Goal: Task Accomplishment & Management: Manage account settings

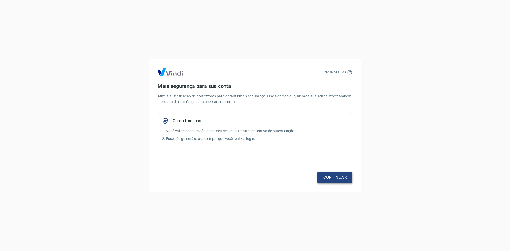
click at [333, 174] on link "Continuar" at bounding box center [335, 177] width 35 height 11
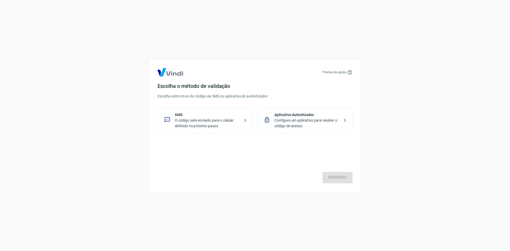
click at [199, 128] on p "O código será enviado para o celular definido no próximo passo." at bounding box center [207, 123] width 65 height 11
click at [335, 176] on link "Próximo" at bounding box center [338, 177] width 30 height 11
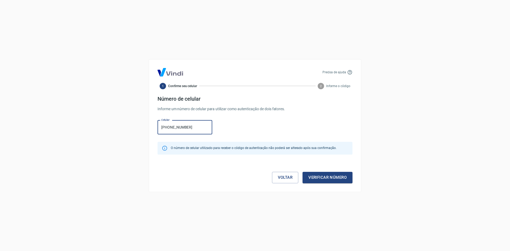
type input "[PHONE_NUMBER]"
click at [324, 184] on div "Precisa de ajuda 1 Confirme seu celular 2 Informe o código Número de celular In…" at bounding box center [255, 125] width 213 height 133
click at [327, 179] on button "Verificar número" at bounding box center [328, 177] width 50 height 11
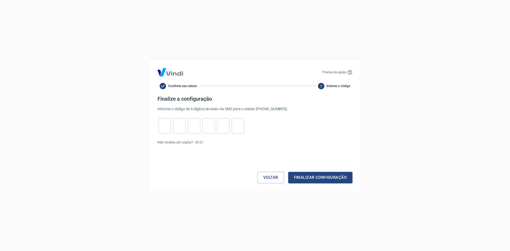
click at [435, 103] on div "Precisa de ajuda Confirme seu celular 2 Informe o código Finalize a configuraçã…" at bounding box center [255, 125] width 510 height 251
click at [225, 142] on link "Enviar novamente" at bounding box center [219, 143] width 26 height 4
drag, startPoint x: 260, startPoint y: 171, endPoint x: 263, endPoint y: 174, distance: 4.4
click at [260, 171] on div "Voltar Finalizar configuração" at bounding box center [255, 167] width 195 height 32
click at [266, 176] on button "Voltar" at bounding box center [271, 177] width 27 height 11
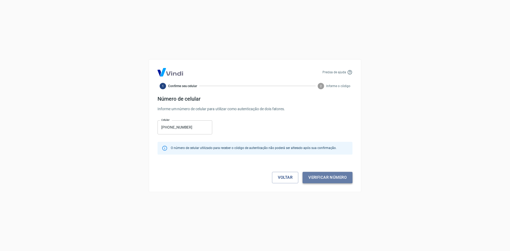
click at [326, 178] on button "Verificar número" at bounding box center [328, 177] width 50 height 11
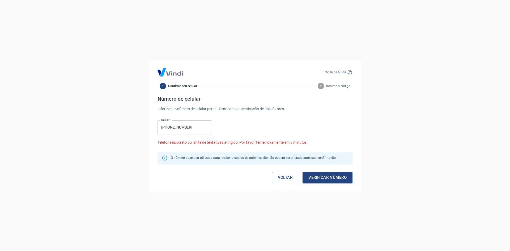
drag, startPoint x: 164, startPoint y: 129, endPoint x: 175, endPoint y: 129, distance: 11.4
click at [164, 129] on input "[PHONE_NUMBER]" at bounding box center [185, 127] width 55 height 14
drag, startPoint x: 194, startPoint y: 129, endPoint x: 50, endPoint y: 130, distance: 143.3
click at [50, 130] on div "Precisa de ajuda 1 Confirme seu celular 2 Informe o código Número de celular In…" at bounding box center [255, 125] width 510 height 251
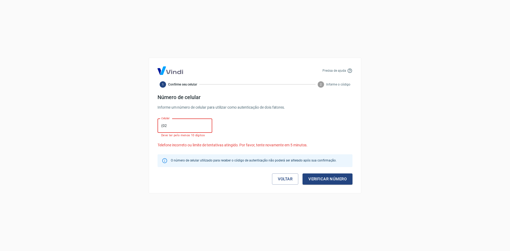
type input "(0"
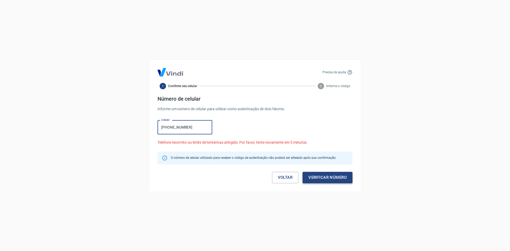
type input "[PHONE_NUMBER]"
click at [321, 175] on button "Verificar número" at bounding box center [328, 177] width 50 height 11
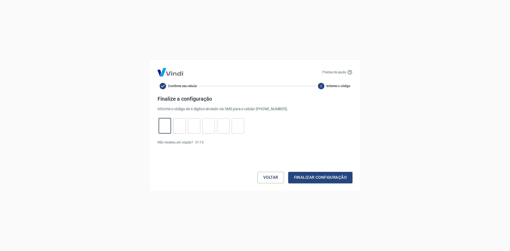
click at [165, 127] on input "tel" at bounding box center [165, 125] width 12 height 11
type input "4"
type input "7"
type input "5"
type input "4"
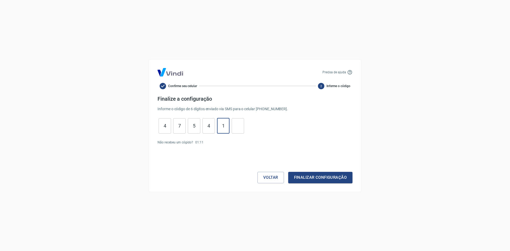
type input "1"
type input "0"
click at [322, 184] on div "Precisa de ajuda Confirme seu celular 2 Informe o código Finalize a configuraçã…" at bounding box center [255, 125] width 213 height 133
click at [323, 179] on button "Finalizar configuração" at bounding box center [320, 177] width 64 height 11
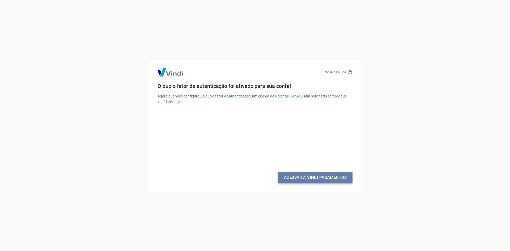
click at [311, 178] on link "Acessar a Vindi Pagamentos" at bounding box center [315, 177] width 74 height 11
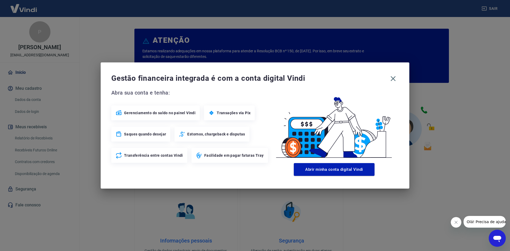
click at [402, 76] on div "Gestão financeira integrada é com a conta digital Vindi Abra sua conta e tenha:…" at bounding box center [255, 125] width 309 height 126
click at [401, 79] on div "Gestão financeira integrada é com a conta digital Vindi Abra sua conta e tenha:…" at bounding box center [255, 125] width 309 height 126
click at [399, 82] on div "Gestão financeira integrada é com a conta digital Vindi" at bounding box center [255, 78] width 288 height 11
click at [394, 77] on icon "button" at bounding box center [393, 78] width 9 height 9
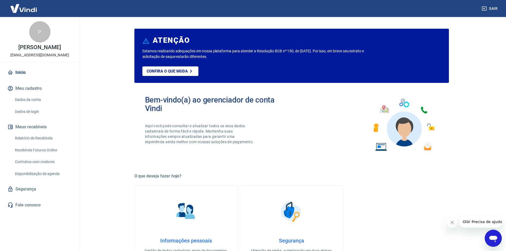
click at [30, 142] on link "Relatório de Recebíveis" at bounding box center [43, 138] width 60 height 11
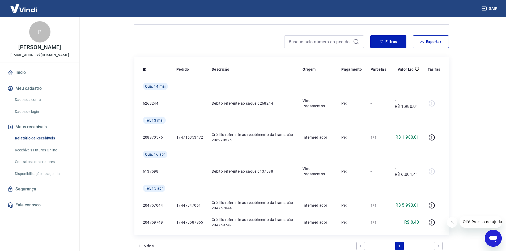
scroll to position [98, 0]
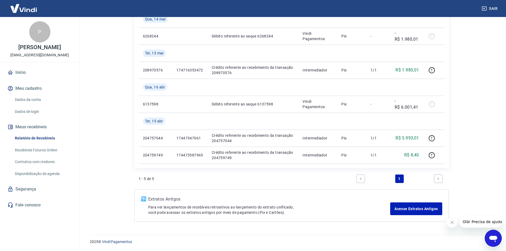
click at [29, 155] on link "Recebíveis Futuros Online" at bounding box center [43, 150] width 60 height 11
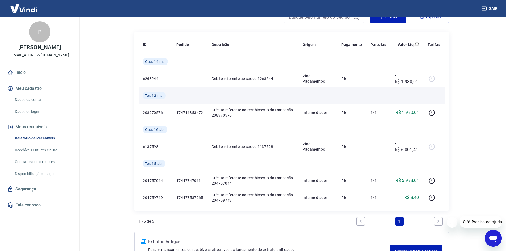
scroll to position [0, 0]
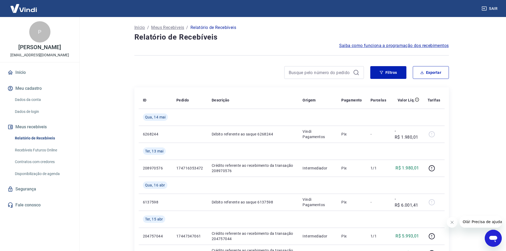
click at [492, 239] on icon "Abrir janela de mensagens" at bounding box center [494, 239] width 8 height 6
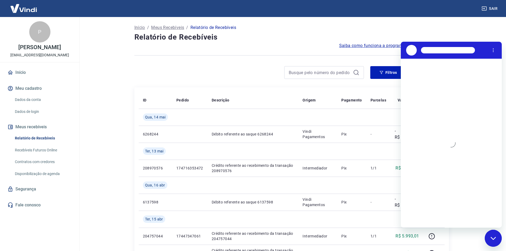
click at [327, 30] on div "Início / Meus Recebíveis / Relatório de Recebíveis" at bounding box center [291, 27] width 315 height 9
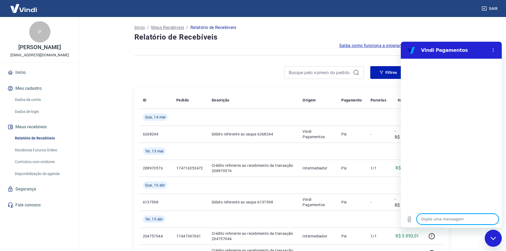
click at [18, 78] on link "Início" at bounding box center [39, 73] width 67 height 12
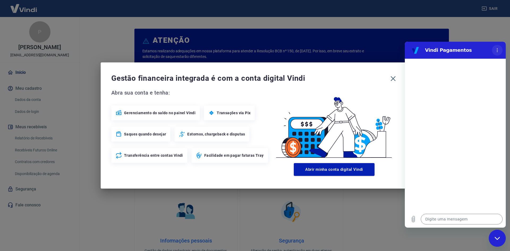
click at [499, 51] on icon "Menu de opções" at bounding box center [497, 50] width 4 height 4
click at [74, 77] on div "Gestão financeira integrada é com a conta digital Vindi Abra sua conta e tenha:…" at bounding box center [255, 125] width 510 height 251
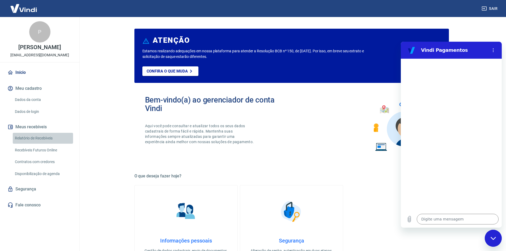
click at [28, 144] on link "Relatório de Recebíveis" at bounding box center [43, 138] width 60 height 11
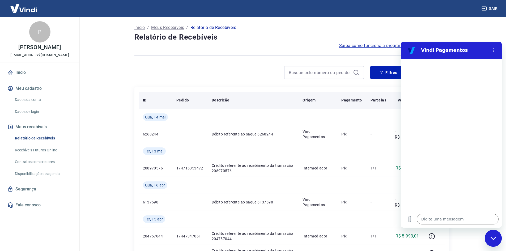
click at [183, 103] on th "Pedido" at bounding box center [189, 100] width 35 height 17
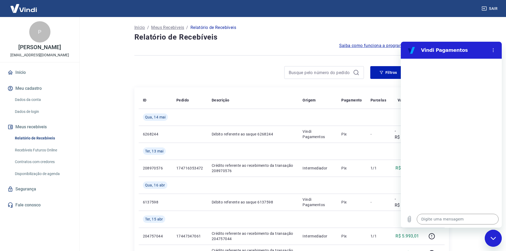
click at [18, 12] on img at bounding box center [23, 8] width 35 height 16
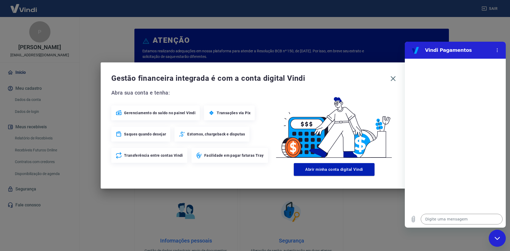
click at [363, 47] on div "Gestão financeira integrada é com a conta digital Vindi Abra sua conta e tenha:…" at bounding box center [255, 125] width 510 height 251
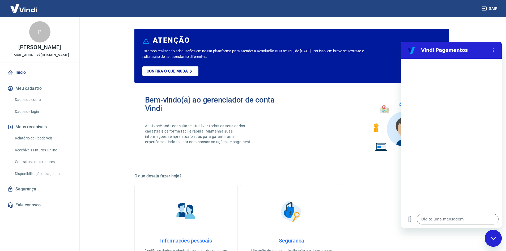
click at [238, 113] on div "Bem-vindo(a) ao gerenciador de conta Vindi Aqui você pode consultar e atualizar…" at bounding box center [218, 125] width 147 height 59
click at [154, 70] on p "Confira o que muda" at bounding box center [167, 71] width 41 height 5
type textarea "x"
click at [440, 221] on textarea at bounding box center [458, 219] width 82 height 11
type textarea "o"
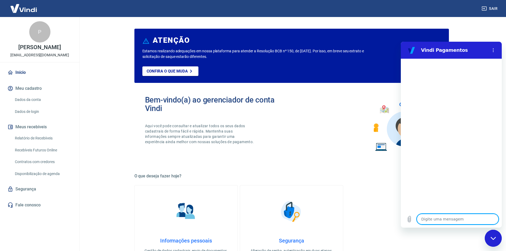
type textarea "x"
type textarea "oi"
type textarea "x"
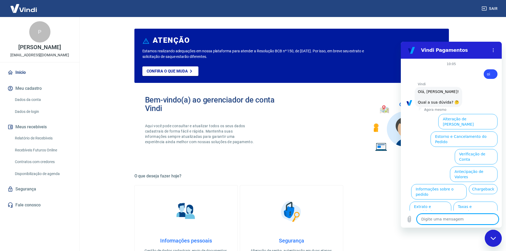
scroll to position [18, 0]
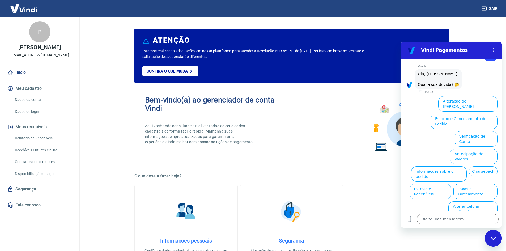
type textarea "x"
